Goal: Task Accomplishment & Management: Manage account settings

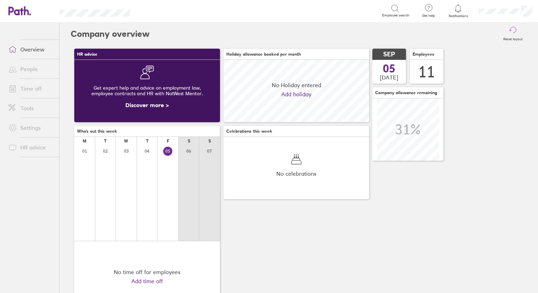
scroll to position [62, 146]
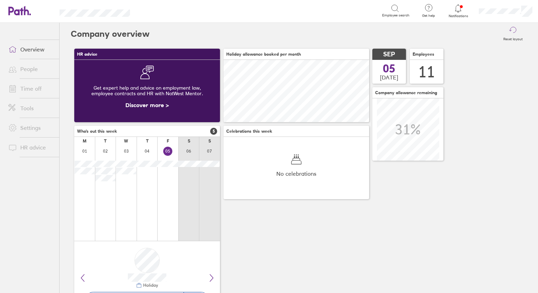
click at [29, 107] on link "Tools" at bounding box center [31, 108] width 56 height 14
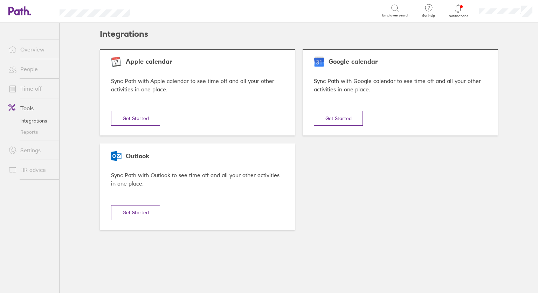
click at [42, 87] on link "Time off" at bounding box center [31, 89] width 56 height 14
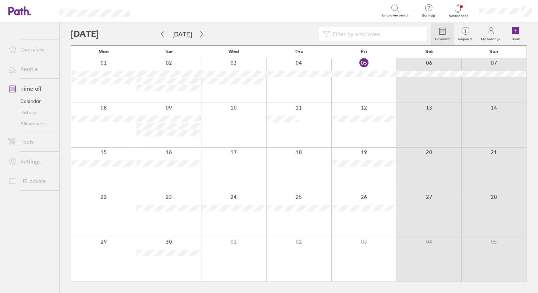
click at [29, 123] on link "Allowances" at bounding box center [31, 123] width 56 height 11
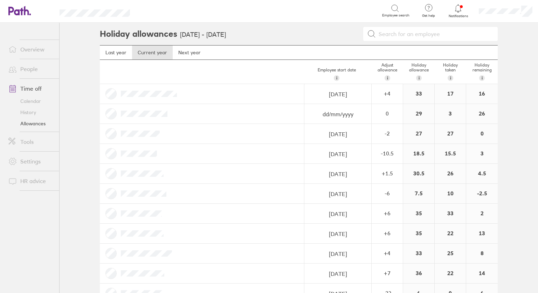
click at [459, 8] on icon at bounding box center [458, 8] width 8 height 8
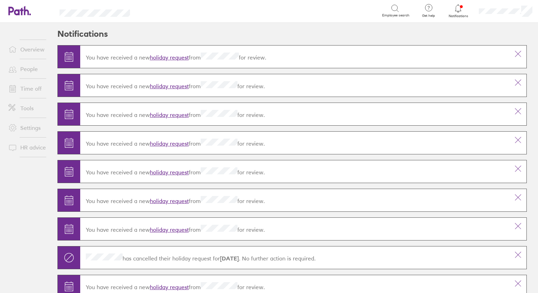
click at [160, 56] on link "holiday request" at bounding box center [169, 57] width 39 height 7
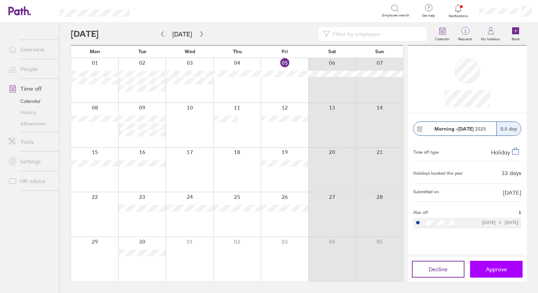
click at [494, 270] on span "Approve" at bounding box center [495, 269] width 21 height 6
click at [496, 266] on span "Approve" at bounding box center [495, 269] width 21 height 6
